Goal: Task Accomplishment & Management: Manage account settings

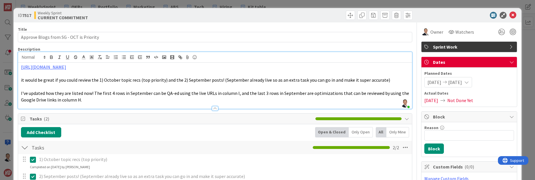
scroll to position [14, 0]
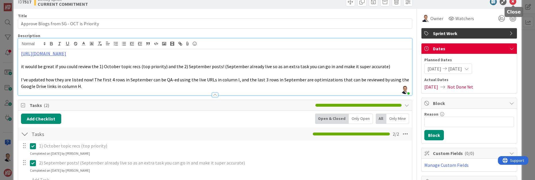
click at [514, 3] on icon at bounding box center [513, 1] width 7 height 7
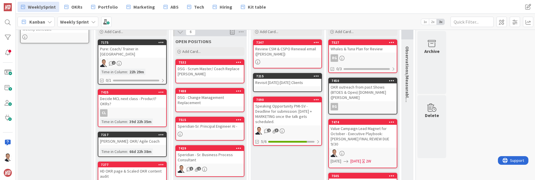
scroll to position [58, 0]
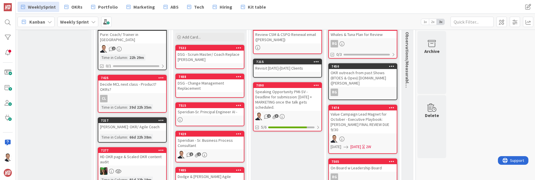
click at [215, 59] on div "DSG - Scrum Master/ Coach Replace [PERSON_NAME]" at bounding box center [210, 57] width 68 height 13
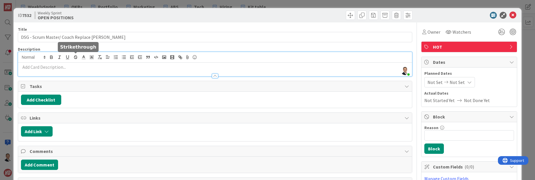
click at [73, 59] on div "[PERSON_NAME] just joined" at bounding box center [215, 64] width 394 height 24
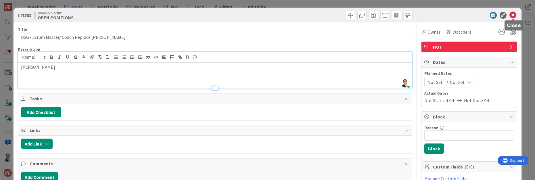
click at [512, 14] on icon at bounding box center [513, 15] width 7 height 7
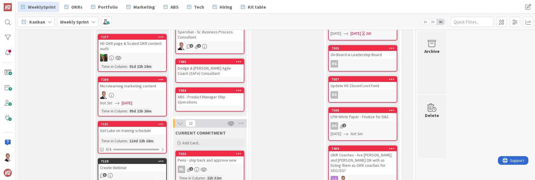
scroll to position [171, 0]
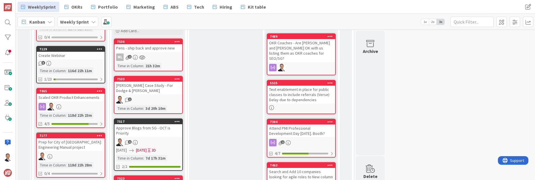
scroll to position [284, 0]
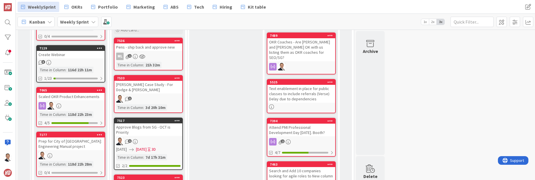
click at [155, 95] on div "1" at bounding box center [149, 98] width 68 height 7
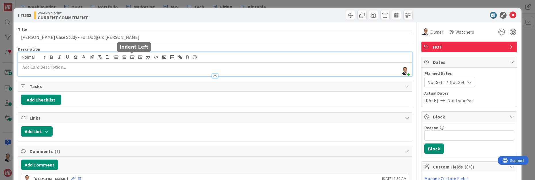
click at [135, 58] on div "[PERSON_NAME] just joined" at bounding box center [215, 64] width 394 height 24
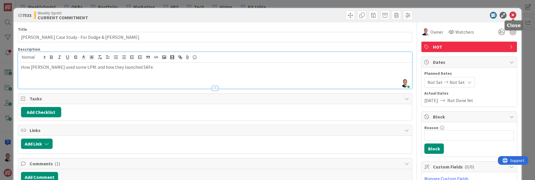
click at [516, 16] on icon at bounding box center [513, 15] width 7 height 7
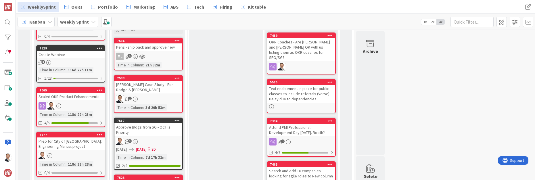
scroll to position [287, 0]
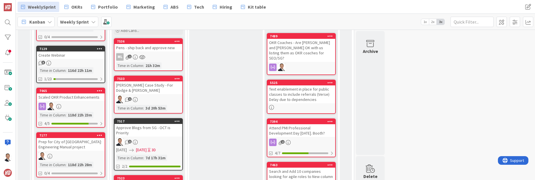
click at [162, 119] on div "7517" at bounding box center [149, 121] width 65 height 4
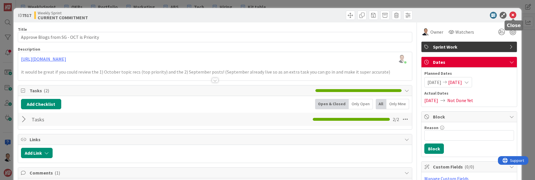
click at [514, 16] on icon at bounding box center [513, 15] width 7 height 7
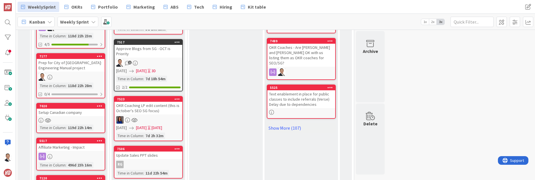
scroll to position [365, 0]
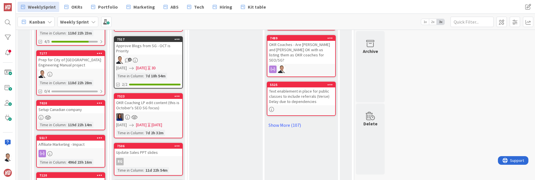
click at [158, 102] on div "OKR Coaching LP edit content (this is October's SEO SG focus)" at bounding box center [149, 105] width 68 height 13
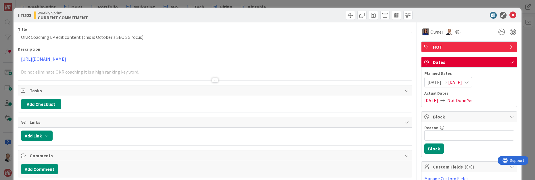
click at [217, 81] on div at bounding box center [215, 80] width 6 height 5
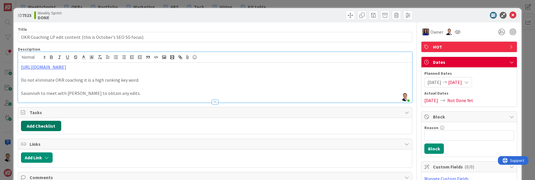
click at [44, 126] on button "Add Checklist" at bounding box center [41, 126] width 40 height 10
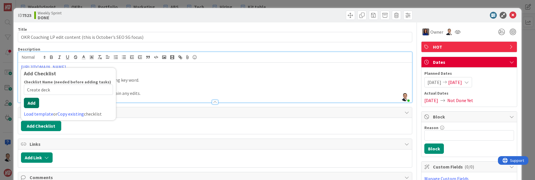
type input "Create deck"
click at [31, 103] on button "Add" at bounding box center [31, 103] width 15 height 10
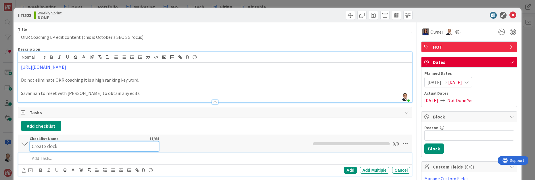
drag, startPoint x: 45, startPoint y: 141, endPoint x: 51, endPoint y: 142, distance: 6.4
click at [45, 141] on div "Checklist Name 11 / 64 Create deck" at bounding box center [94, 144] width 129 height 16
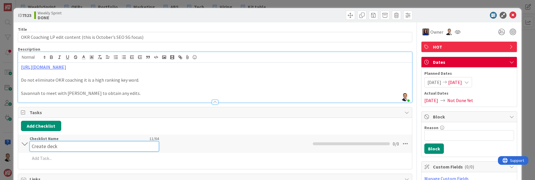
drag, startPoint x: 64, startPoint y: 146, endPoint x: 24, endPoint y: 141, distance: 40.5
click at [24, 141] on div "Create deck Checklist Name 11 / 64 Create deck 0 / 0" at bounding box center [215, 144] width 394 height 18
type input "Checklist"
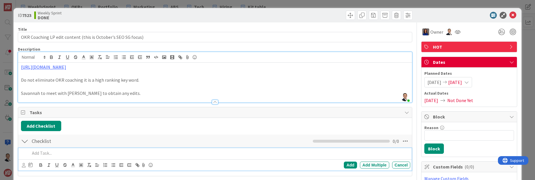
click at [48, 160] on div "Add Add Multiple Cancel" at bounding box center [215, 159] width 394 height 23
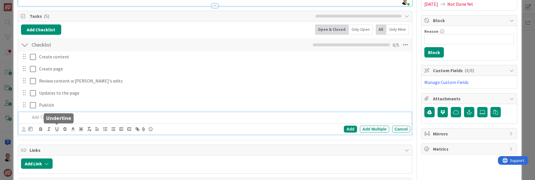
scroll to position [93, 0]
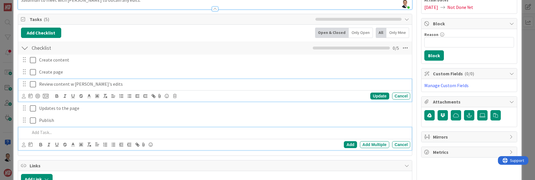
click at [33, 84] on icon at bounding box center [33, 84] width 6 height 7
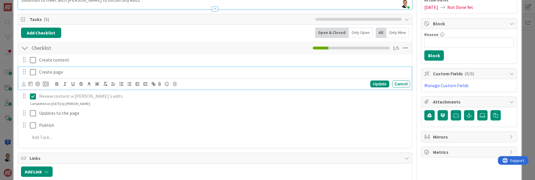
click at [33, 73] on icon at bounding box center [33, 72] width 6 height 7
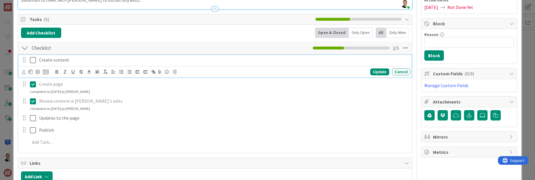
click at [32, 58] on icon at bounding box center [33, 60] width 6 height 7
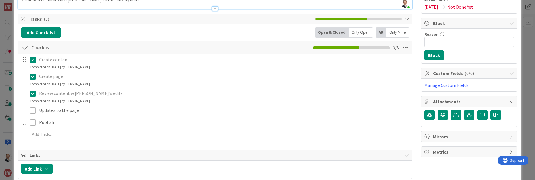
scroll to position [0, 0]
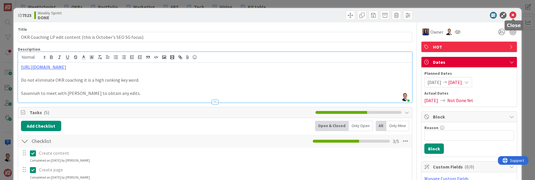
click at [514, 15] on icon at bounding box center [513, 15] width 7 height 7
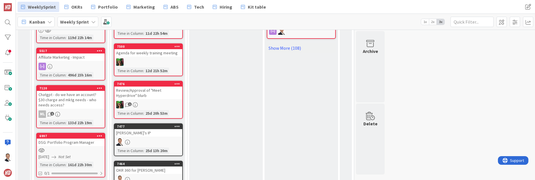
scroll to position [454, 0]
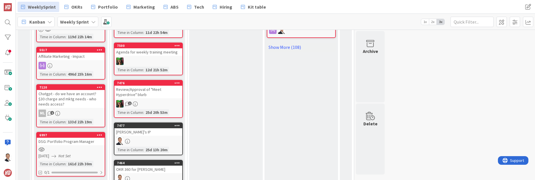
click at [158, 128] on div "[PERSON_NAME]'s IP" at bounding box center [149, 131] width 68 height 7
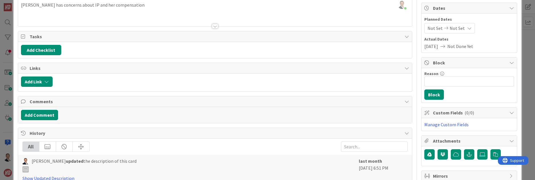
scroll to position [54, 0]
click at [38, 116] on button "Add Comment" at bounding box center [39, 115] width 37 height 10
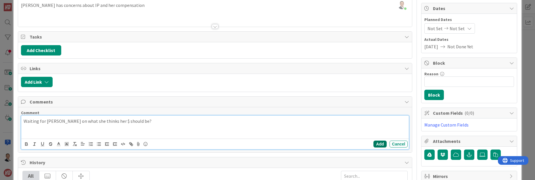
click at [382, 146] on button "Add" at bounding box center [380, 144] width 13 height 7
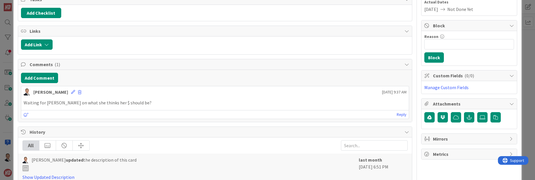
scroll to position [143, 0]
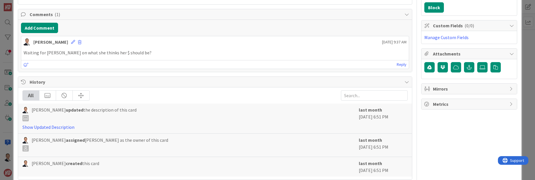
click at [133, 50] on p "Waiting for [PERSON_NAME] on what she thinks her $ should be?" at bounding box center [216, 52] width 384 height 7
click at [127, 53] on p "Waiting for [PERSON_NAME] on what she thinks her $ should be?" at bounding box center [216, 52] width 384 height 7
drag, startPoint x: 63, startPoint y: 41, endPoint x: 143, endPoint y: 77, distance: 88.0
click at [67, 42] on div "[PERSON_NAME] [DATE] 9:37 AM" at bounding box center [215, 40] width 388 height 9
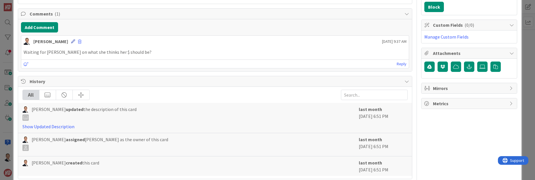
click at [71, 40] on icon at bounding box center [73, 41] width 4 height 4
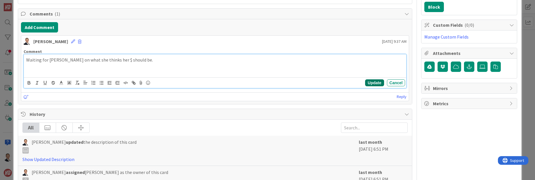
drag, startPoint x: 375, startPoint y: 85, endPoint x: 372, endPoint y: 82, distance: 3.9
click at [375, 85] on button "Update" at bounding box center [374, 82] width 19 height 7
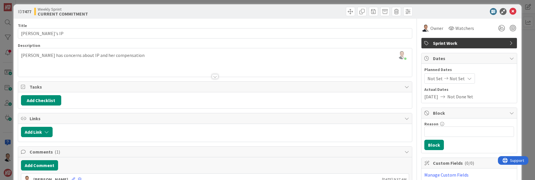
scroll to position [0, 0]
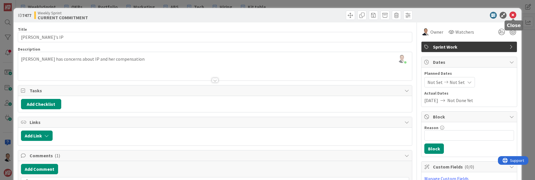
click at [513, 15] on icon at bounding box center [513, 15] width 7 height 7
